Goal: Transaction & Acquisition: Purchase product/service

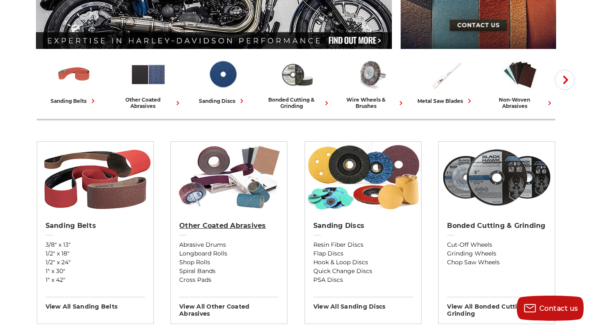
scroll to position [209, 0]
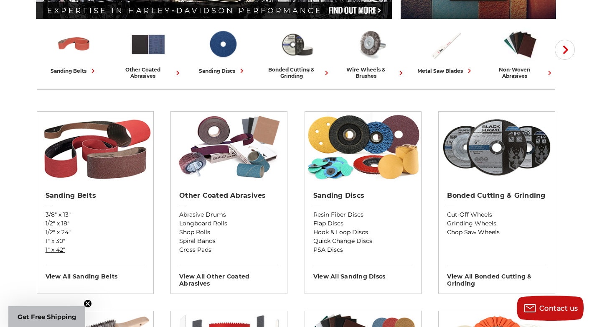
click at [55, 248] on link "1" x 42"" at bounding box center [95, 249] width 99 height 9
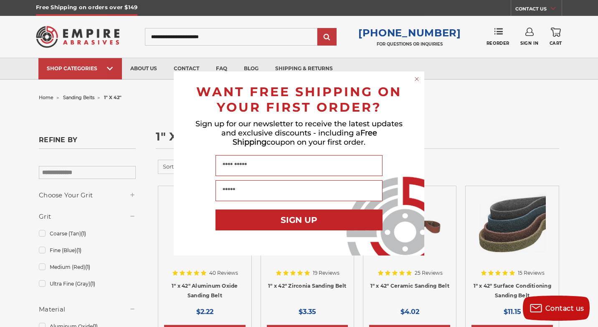
click at [417, 78] on circle "Close dialog" at bounding box center [417, 79] width 8 height 8
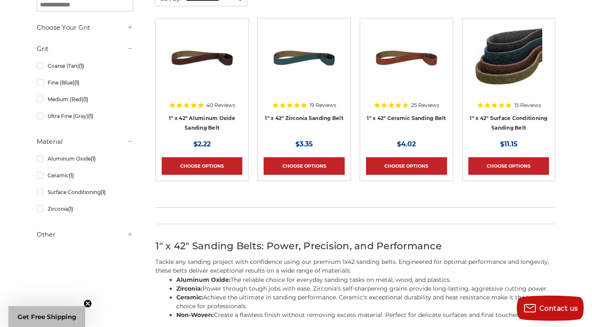
scroll to position [167, 0]
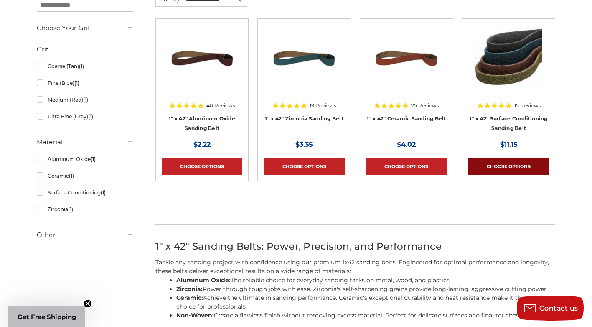
click at [504, 162] on link "Choose Options" at bounding box center [508, 166] width 81 height 18
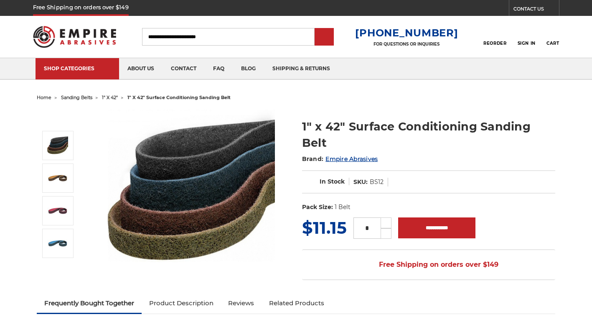
click at [501, 117] on section "1" x 42" Surface Conditioning Sanding Belt Brand: Empire Abrasives In Stock SKU…" at bounding box center [428, 162] width 265 height 106
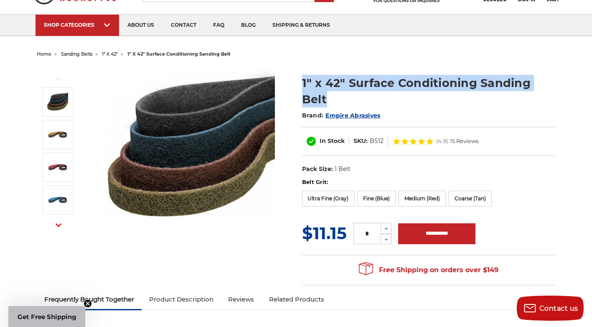
scroll to position [42, 0]
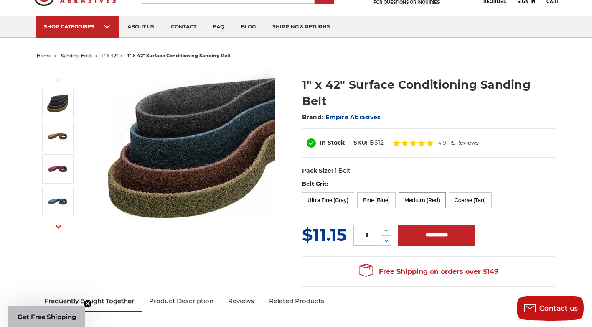
click at [418, 198] on label "Medium (Red)" at bounding box center [422, 200] width 47 height 16
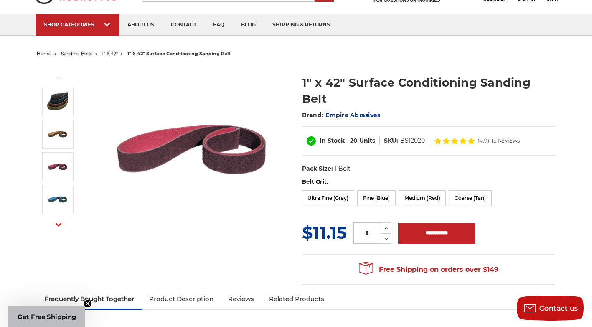
scroll to position [0, 0]
